Goal: Transaction & Acquisition: Download file/media

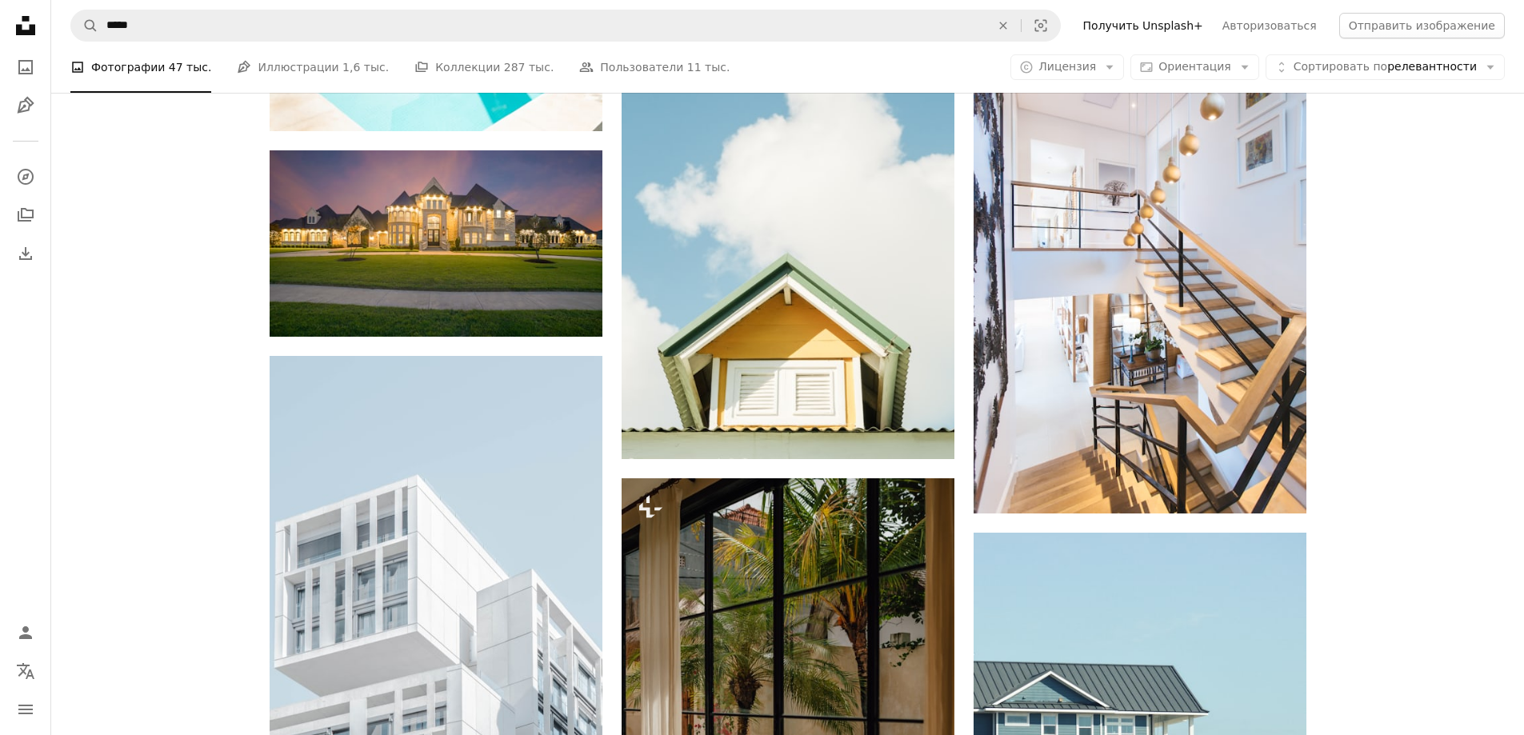
scroll to position [8082, 0]
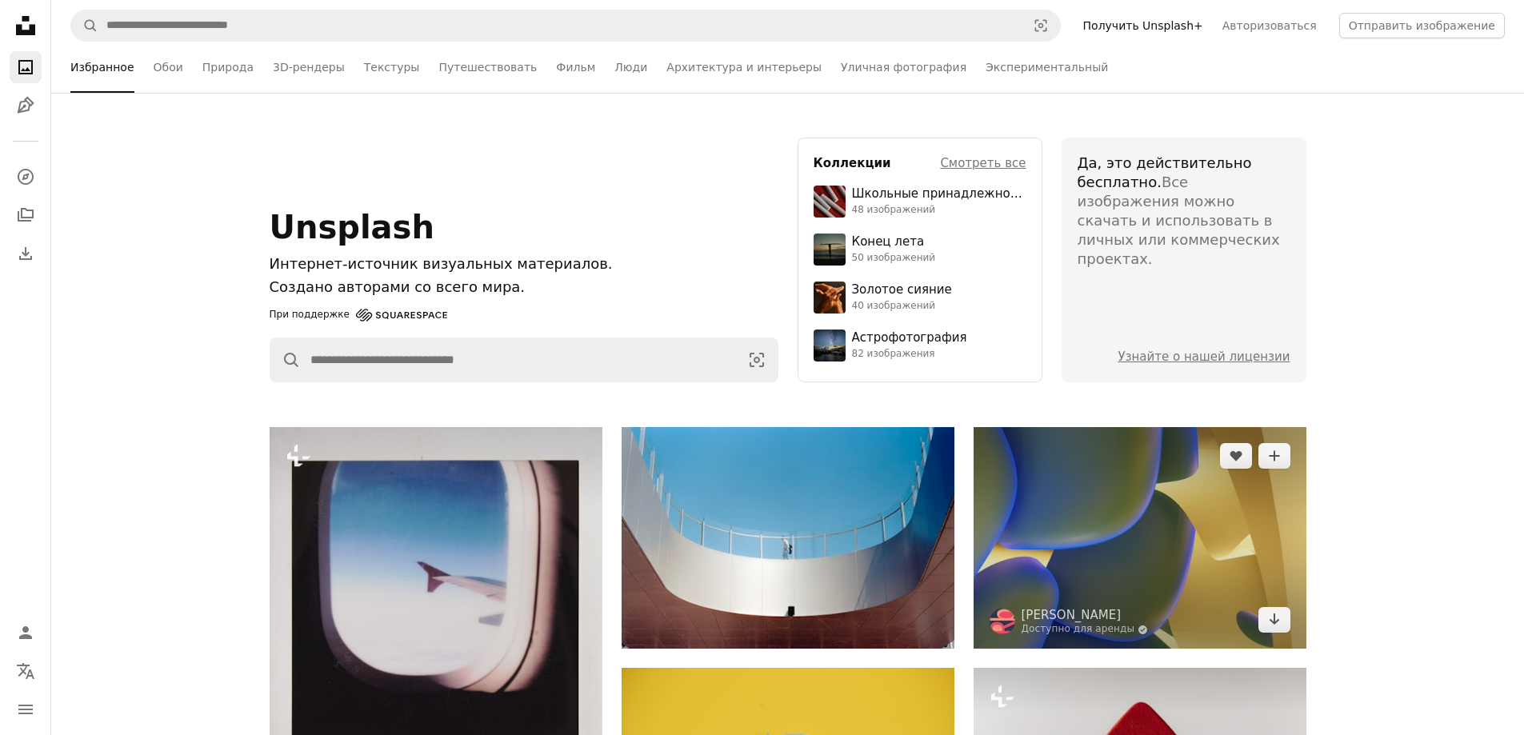
click at [1066, 528] on img at bounding box center [1140, 538] width 333 height 222
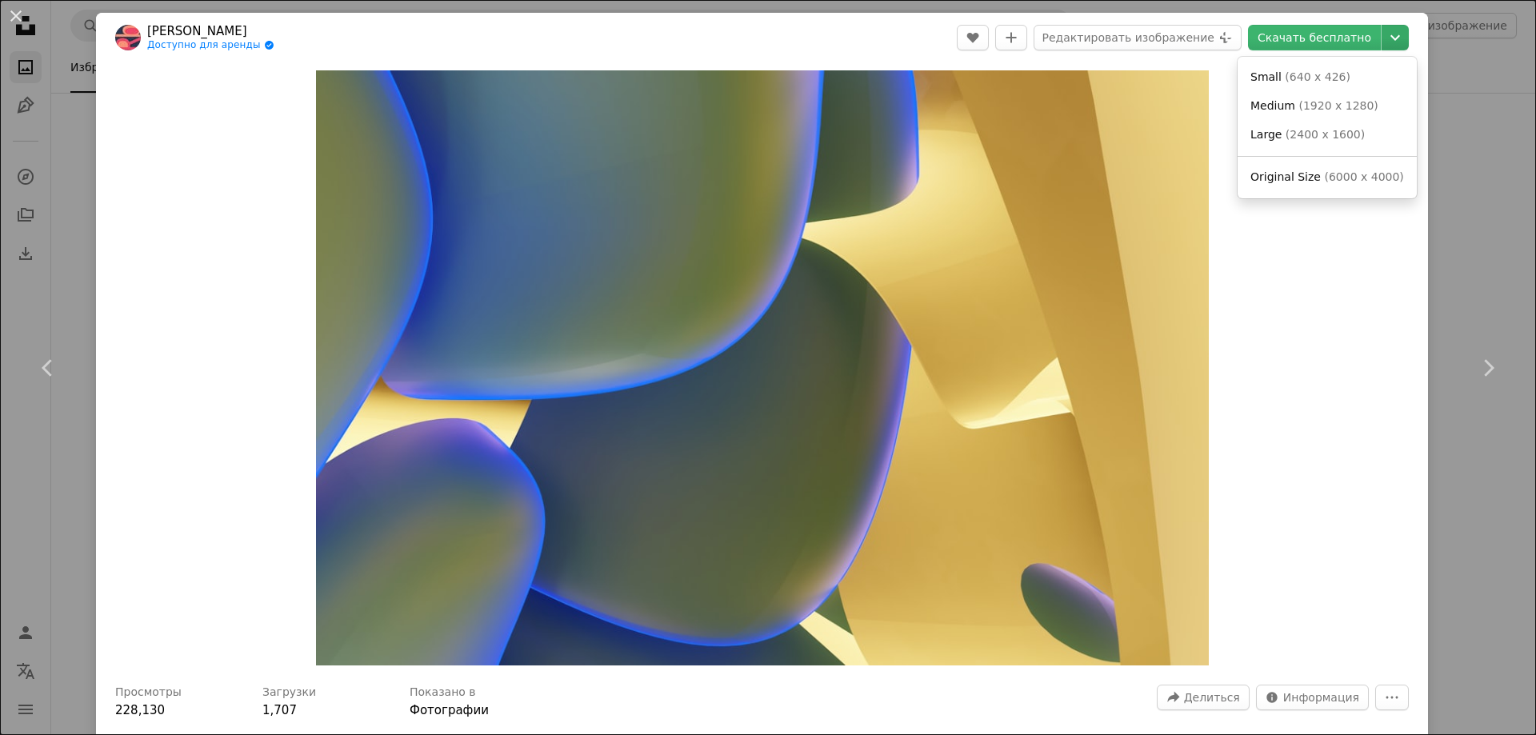
click at [1395, 40] on icon "Chevron down" at bounding box center [1396, 37] width 26 height 19
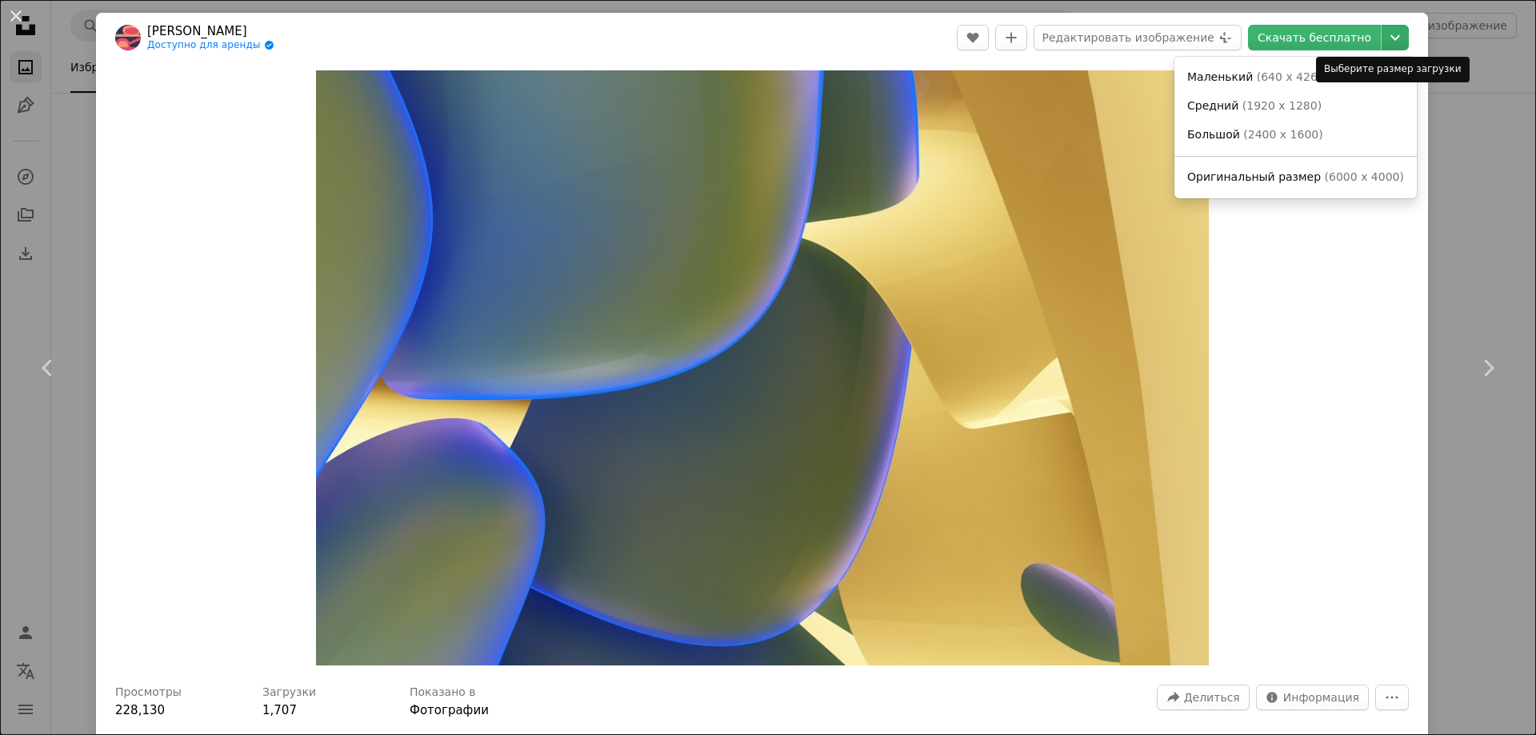
click at [1389, 37] on icon "Chevron down" at bounding box center [1396, 37] width 26 height 19
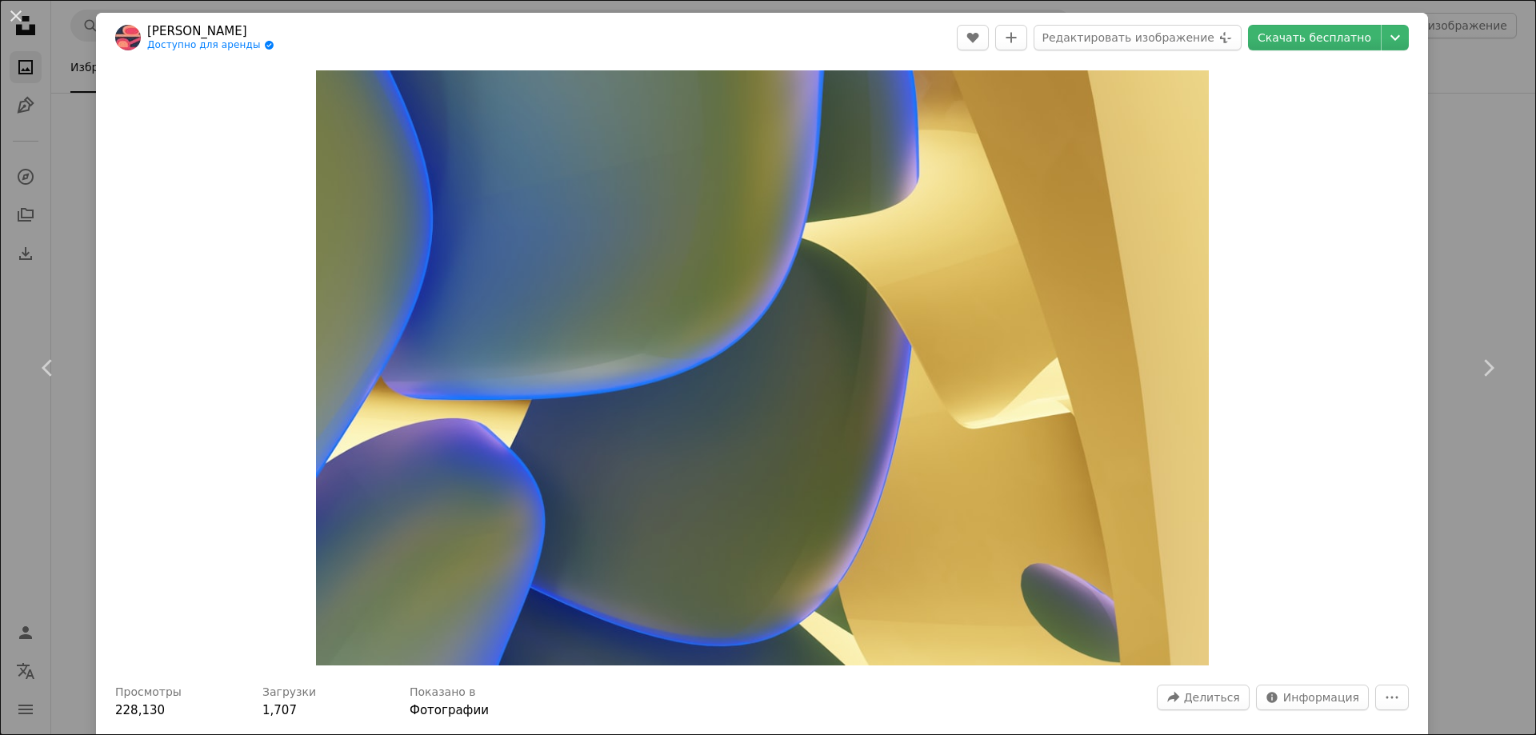
click at [1471, 128] on div "An X shape Chevron left Chevron right [PERSON_NAME] Доступно для аренды A check…" at bounding box center [768, 367] width 1536 height 735
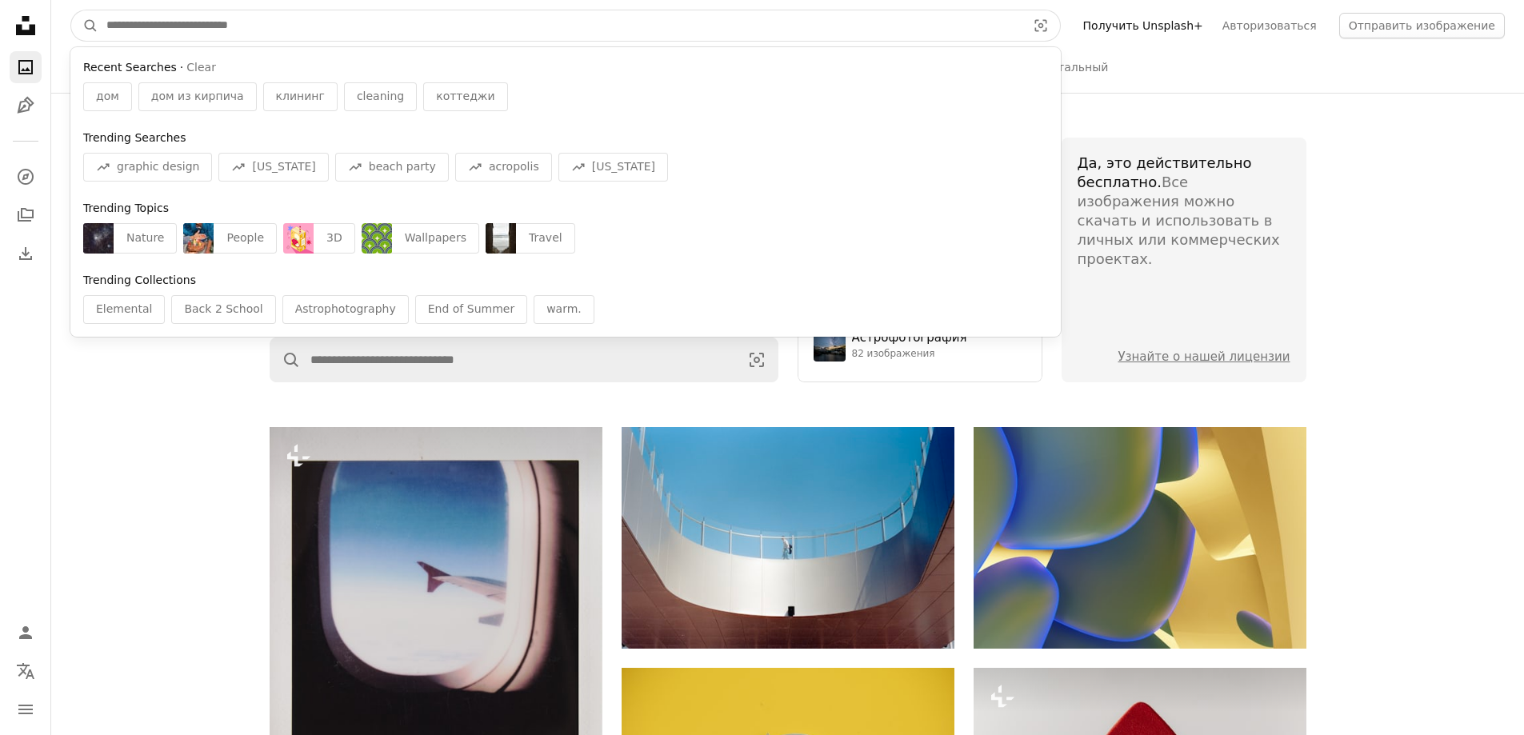
click at [247, 20] on input "Найти визуальные материалы на сайте" at bounding box center [559, 25] width 923 height 30
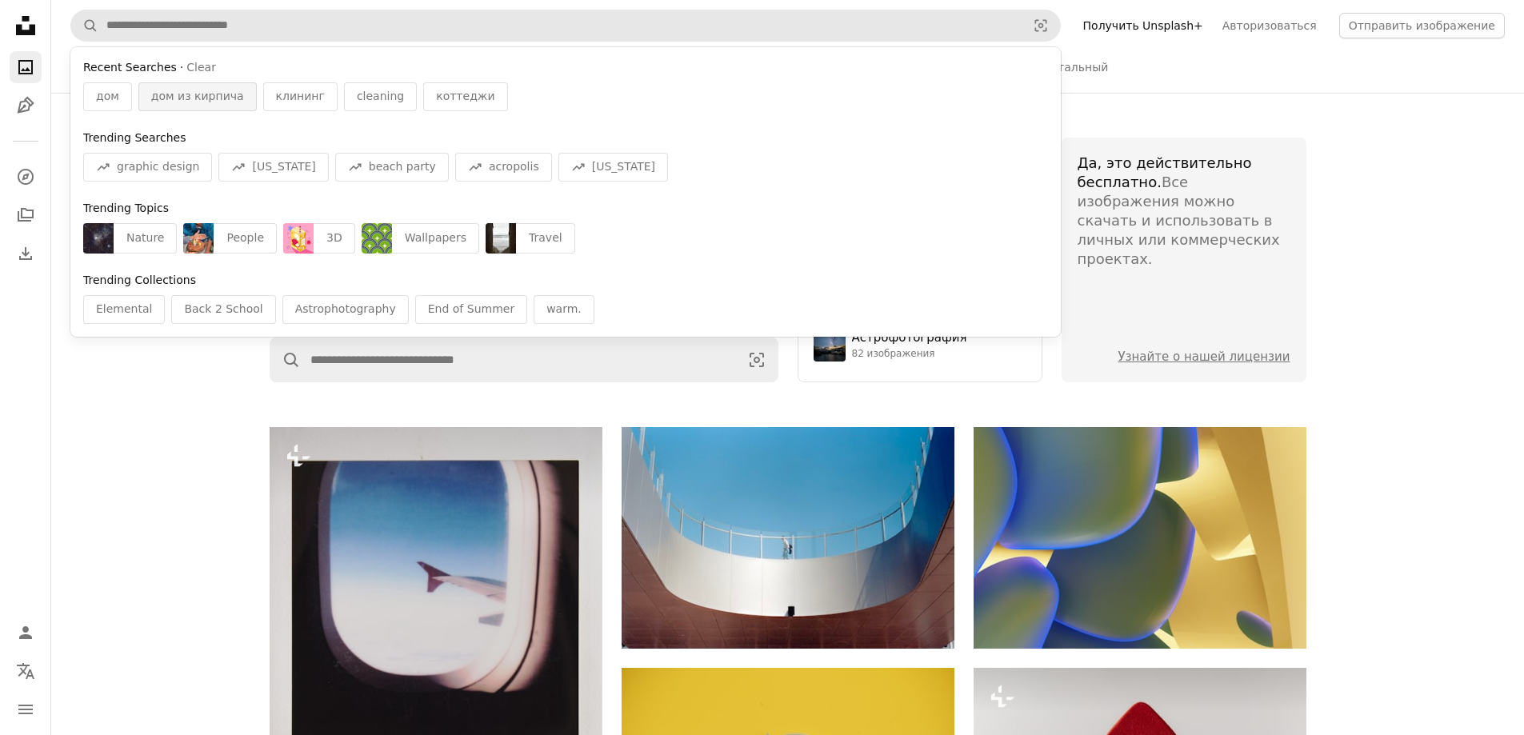
click at [223, 97] on span "дом из кирпича" at bounding box center [197, 97] width 93 height 16
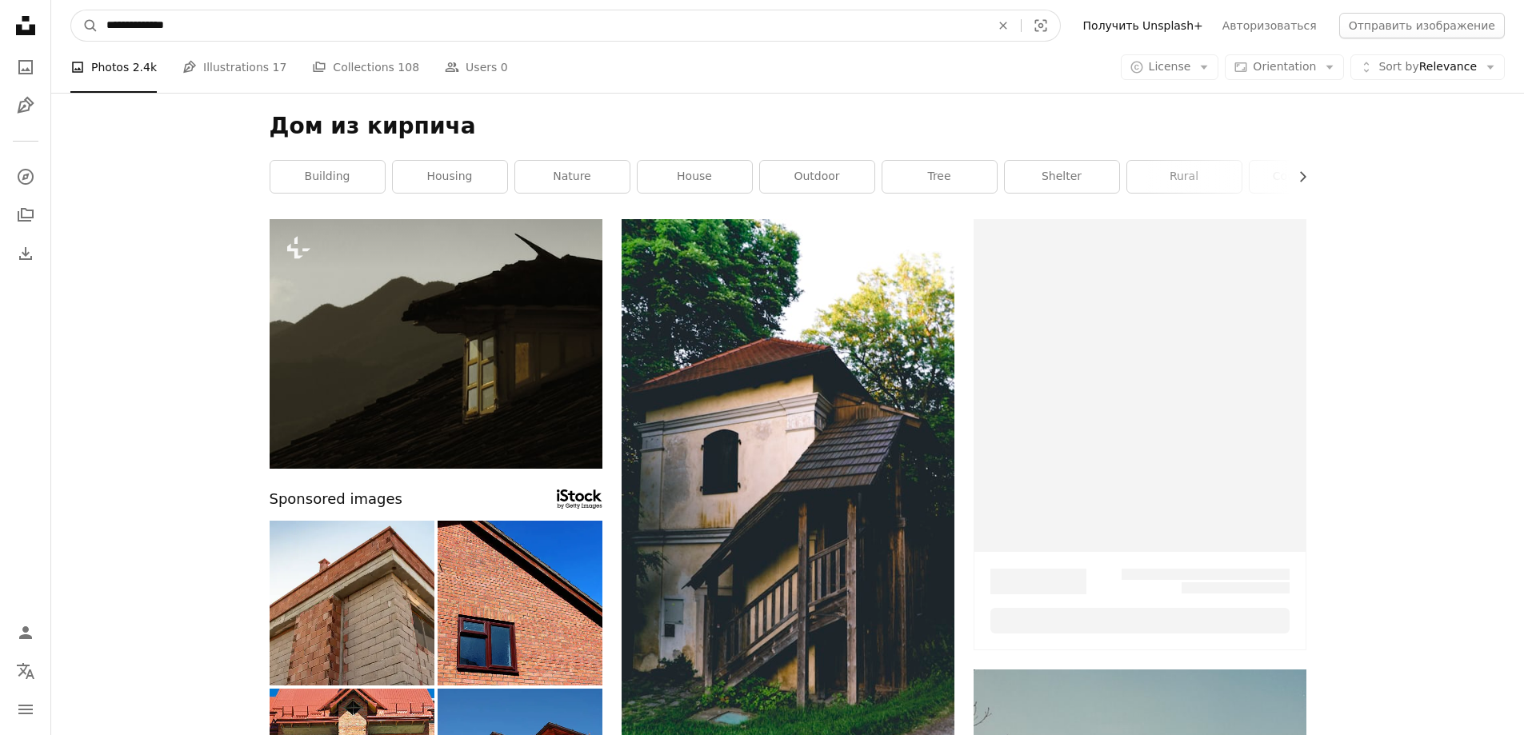
drag, startPoint x: 219, startPoint y: 83, endPoint x: 212, endPoint y: 26, distance: 57.3
click at [212, 27] on input "**********" at bounding box center [541, 25] width 887 height 30
click at [212, 26] on input "**********" at bounding box center [541, 25] width 887 height 30
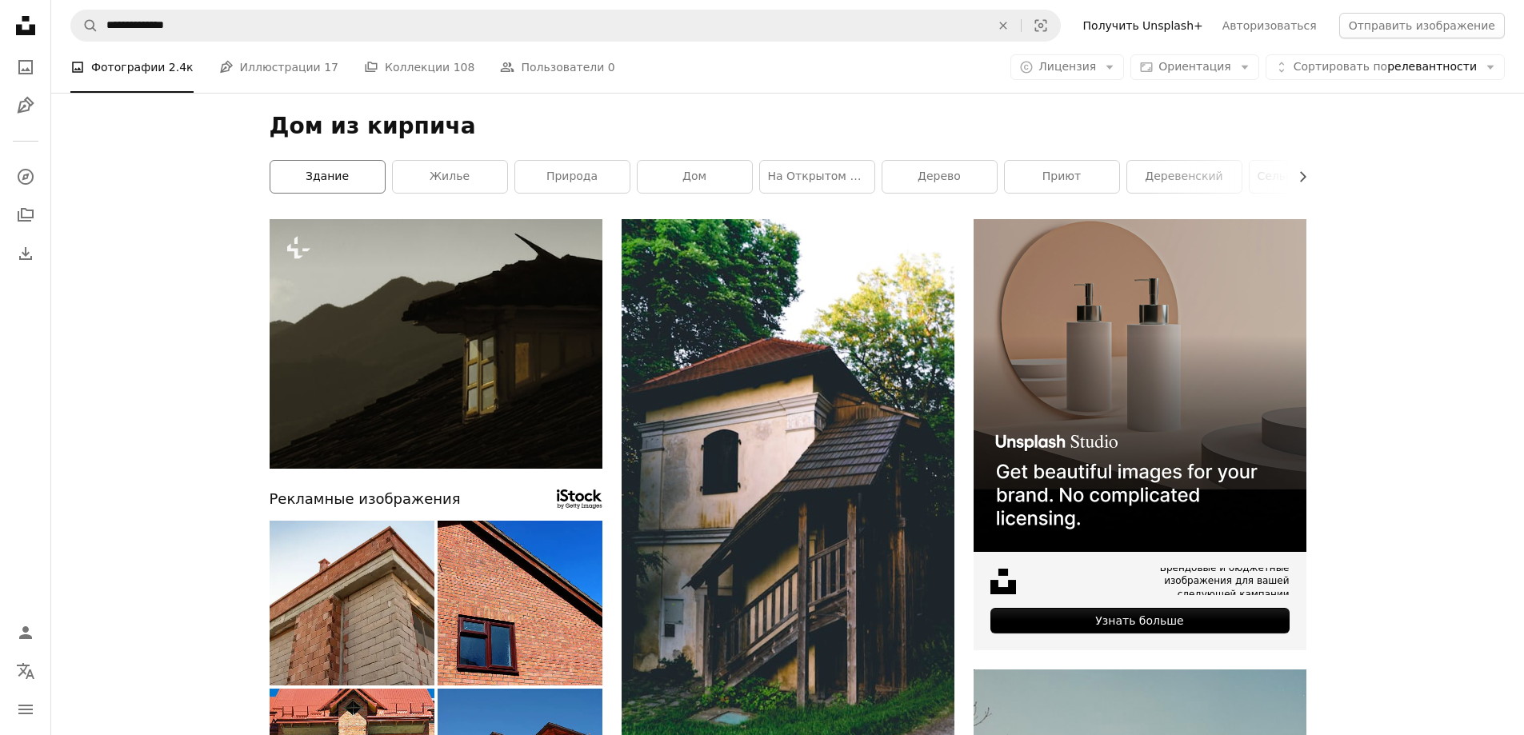
click at [349, 173] on link "здание" at bounding box center [327, 177] width 114 height 32
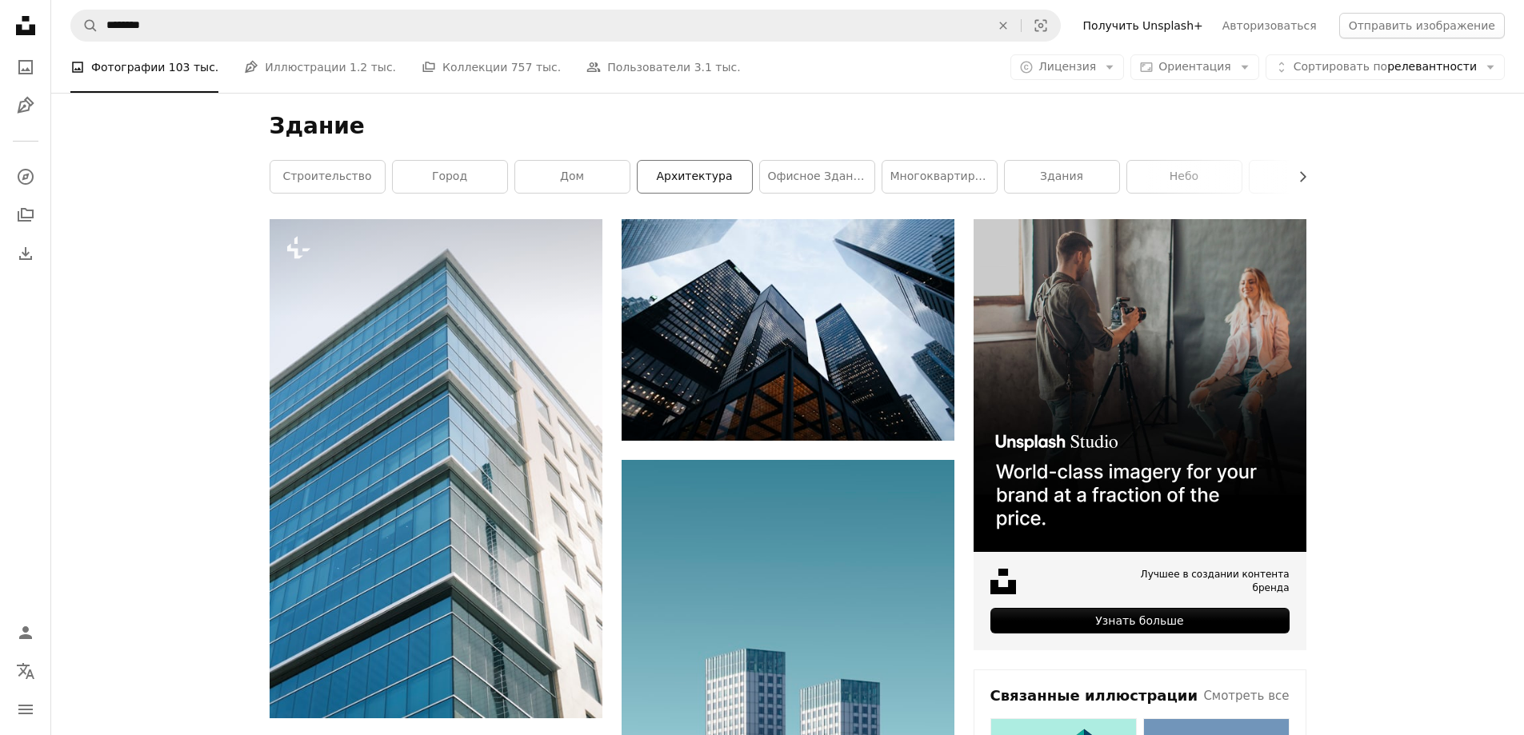
click at [671, 174] on font "архитектура" at bounding box center [695, 176] width 76 height 13
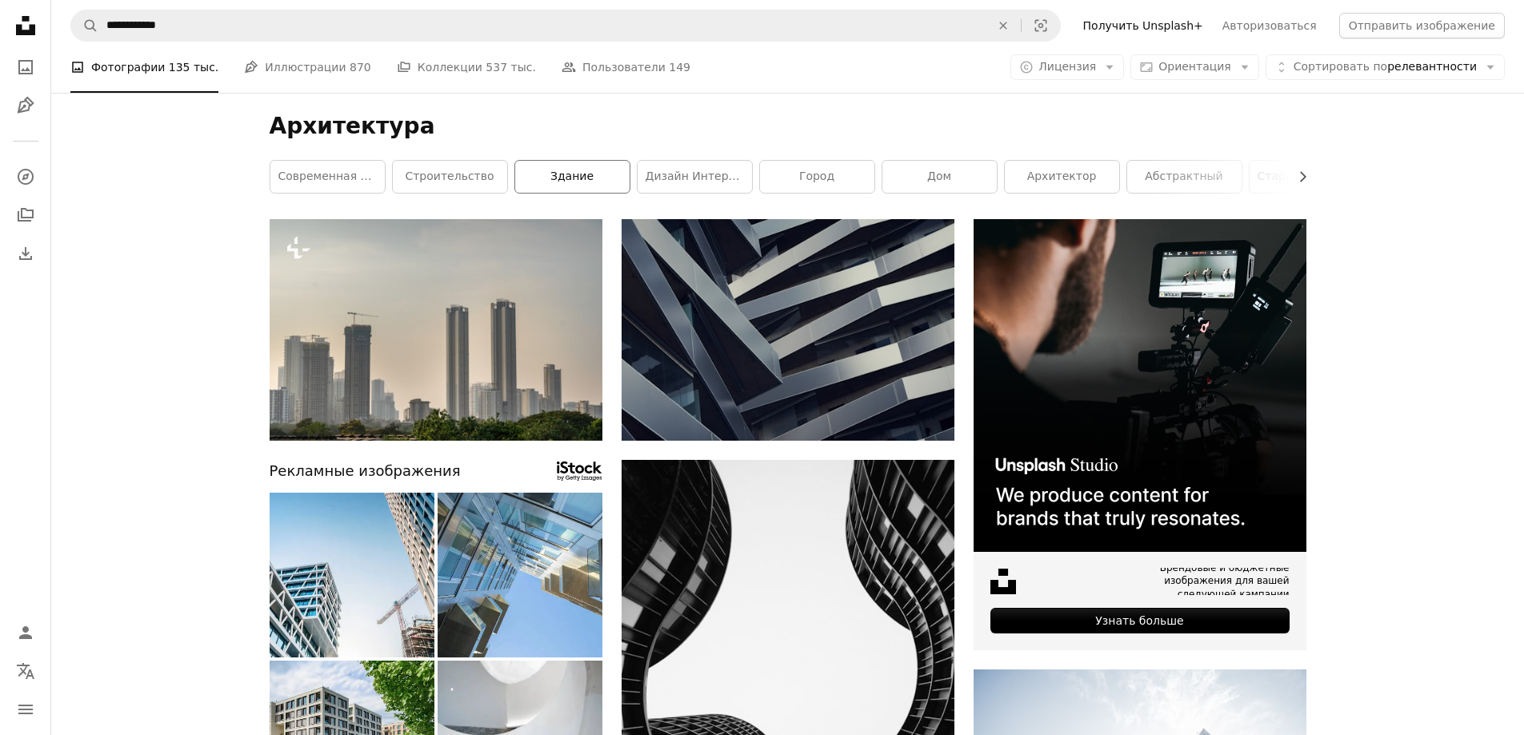
click at [596, 181] on link "здание" at bounding box center [572, 177] width 114 height 32
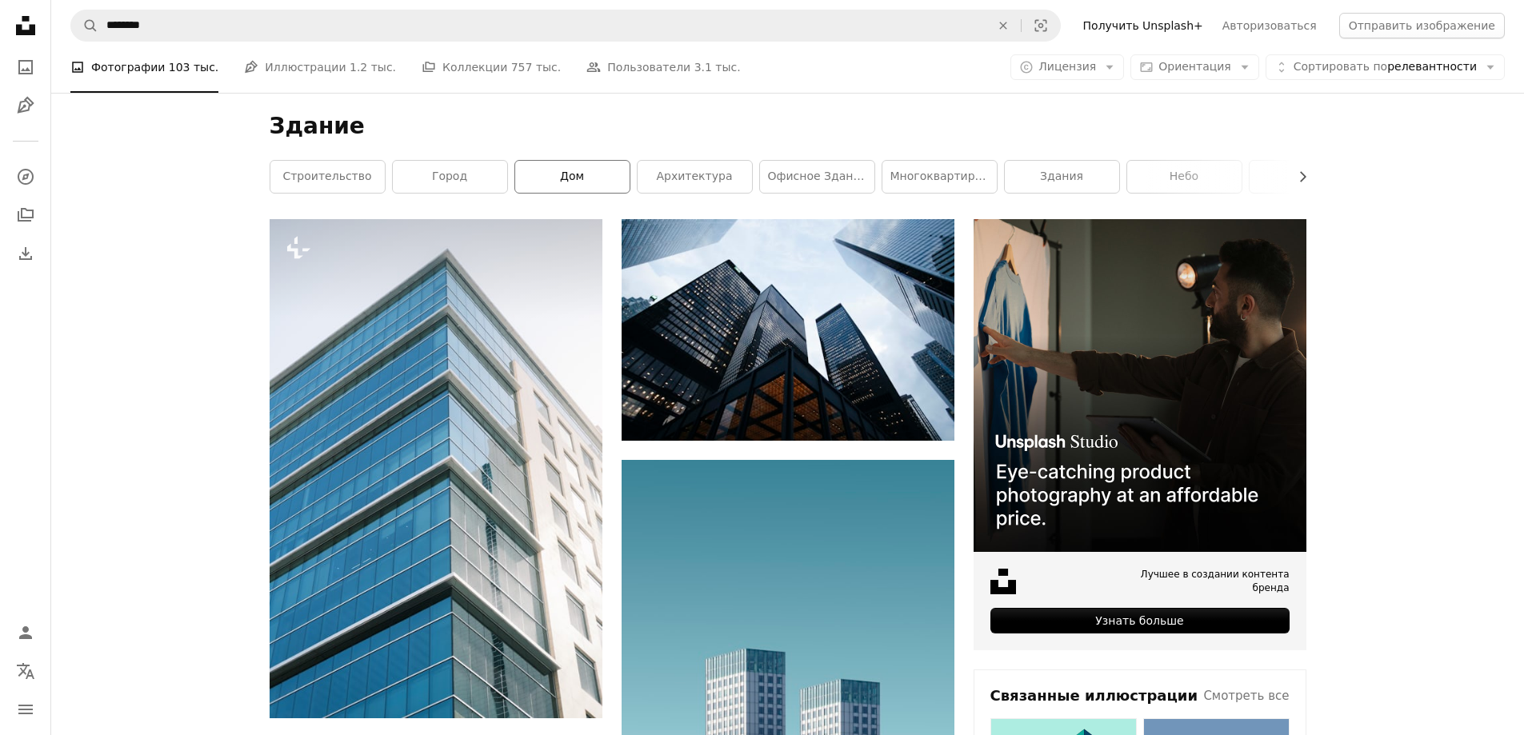
click at [594, 180] on link "дом" at bounding box center [572, 177] width 114 height 32
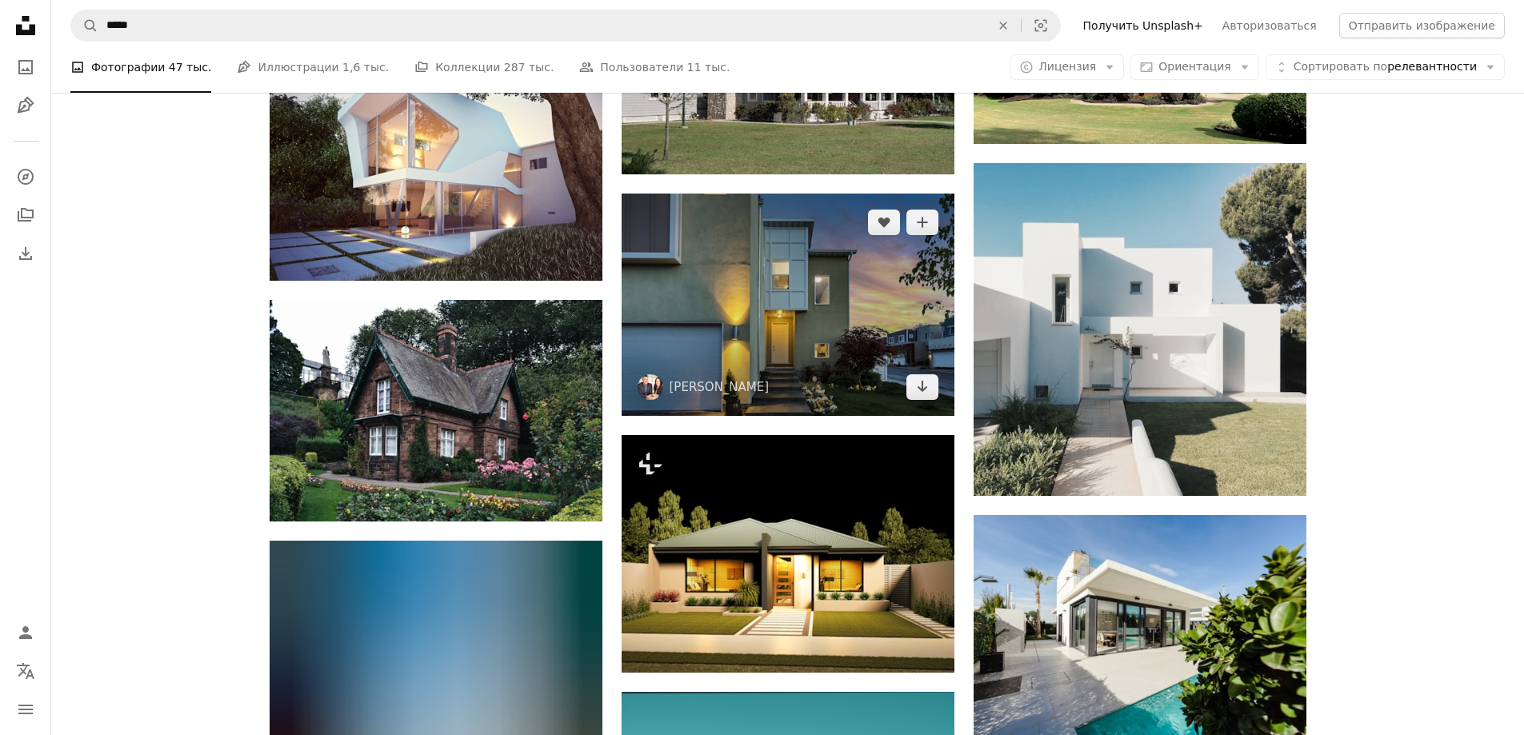
scroll to position [1440, 0]
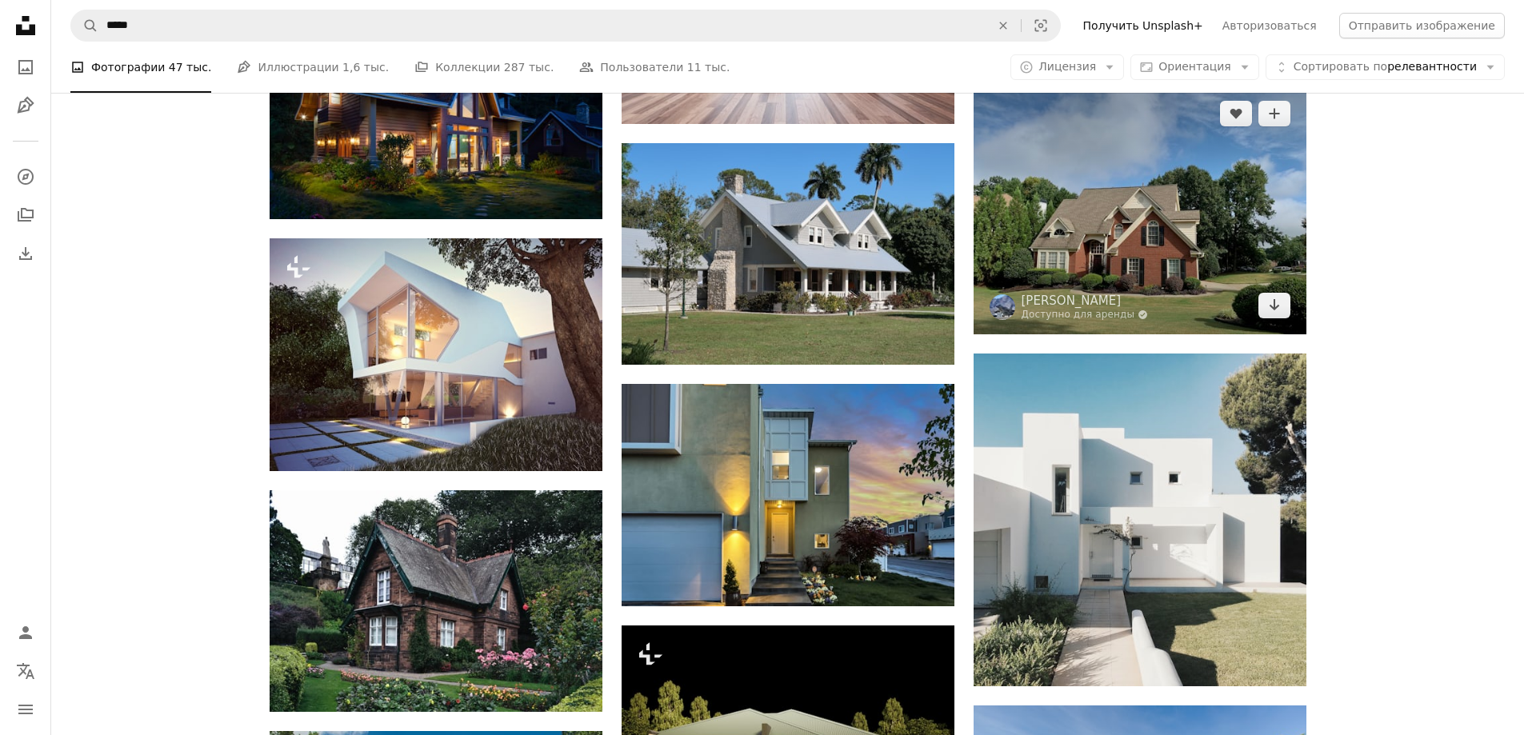
click at [1056, 261] on img at bounding box center [1140, 210] width 333 height 250
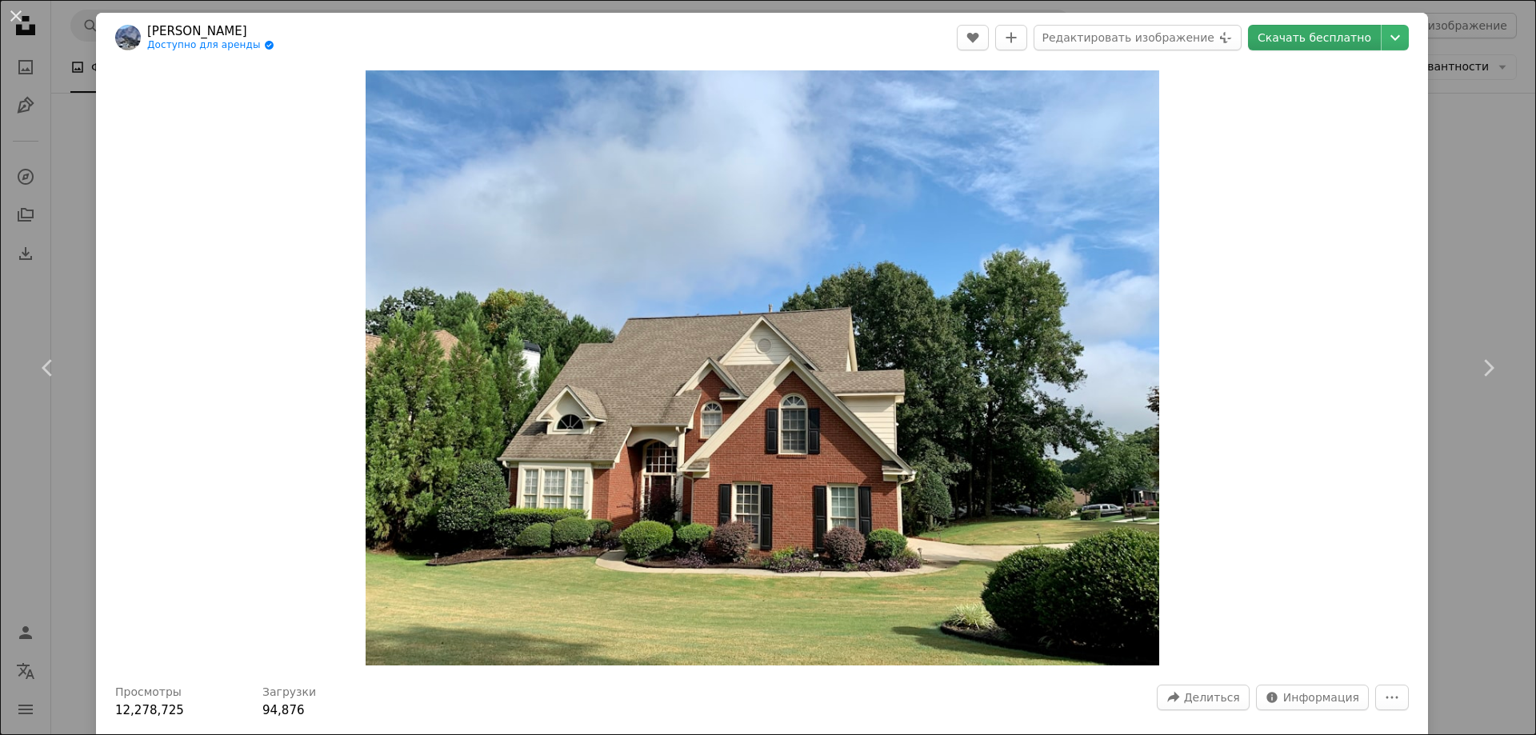
click at [1342, 42] on font "Скачать бесплатно" at bounding box center [1315, 37] width 114 height 13
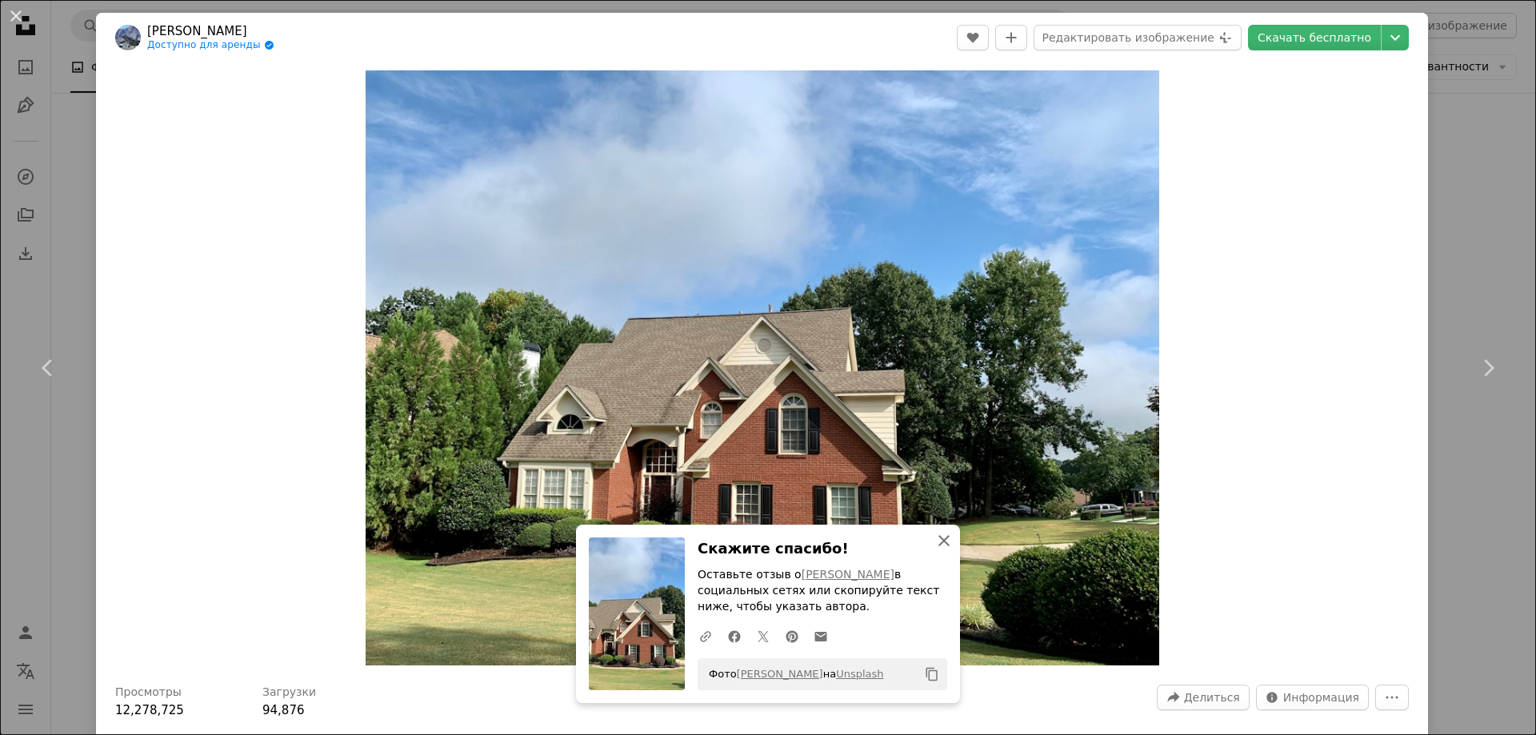
click at [939, 542] on icon "button" at bounding box center [944, 540] width 11 height 11
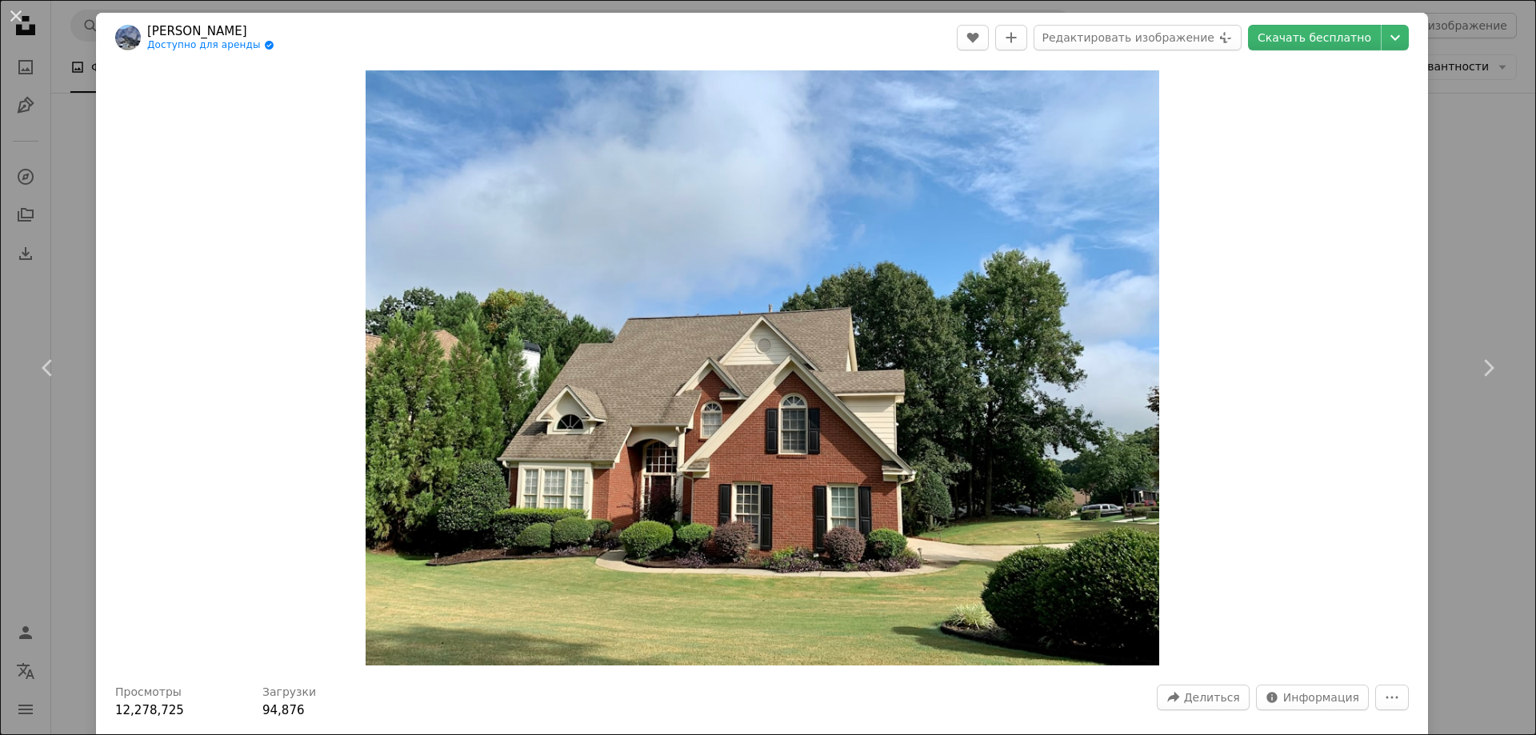
click at [1449, 214] on div "An X shape Chevron left Chevron right [PERSON_NAME] Доступно для аренды A check…" at bounding box center [768, 367] width 1536 height 735
